Goal: Information Seeking & Learning: Learn about a topic

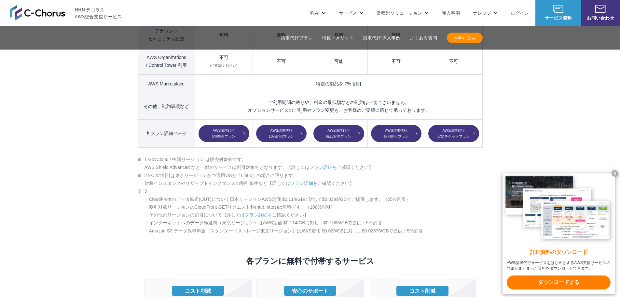
scroll to position [976, 0]
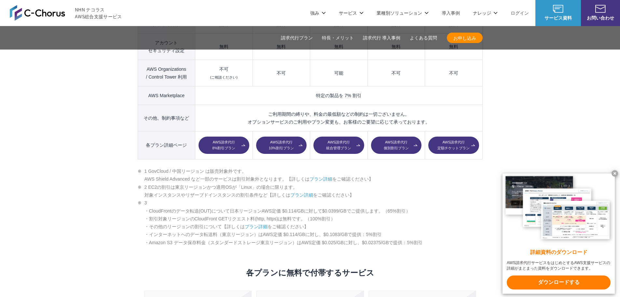
click at [214, 136] on link "AWS請求代行 8%割引プラン" at bounding box center [224, 145] width 50 height 18
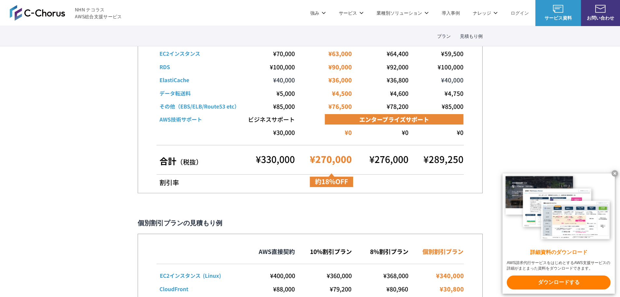
scroll to position [1269, 0]
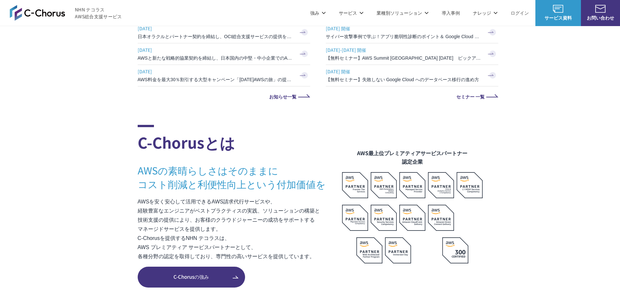
scroll to position [293, 0]
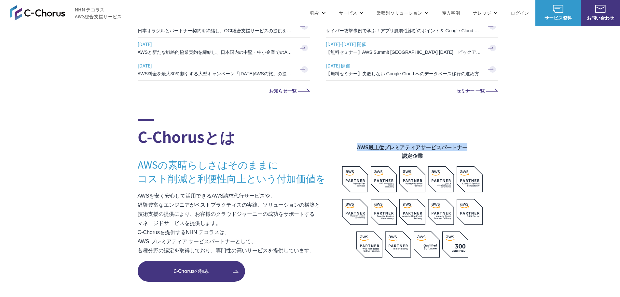
drag, startPoint x: 357, startPoint y: 147, endPoint x: 476, endPoint y: 149, distance: 119.1
click at [476, 149] on figcaption "AWS最上位プレミアティアサービスパートナー 認定企業" at bounding box center [412, 151] width 141 height 17
